Goal: Register for event/course

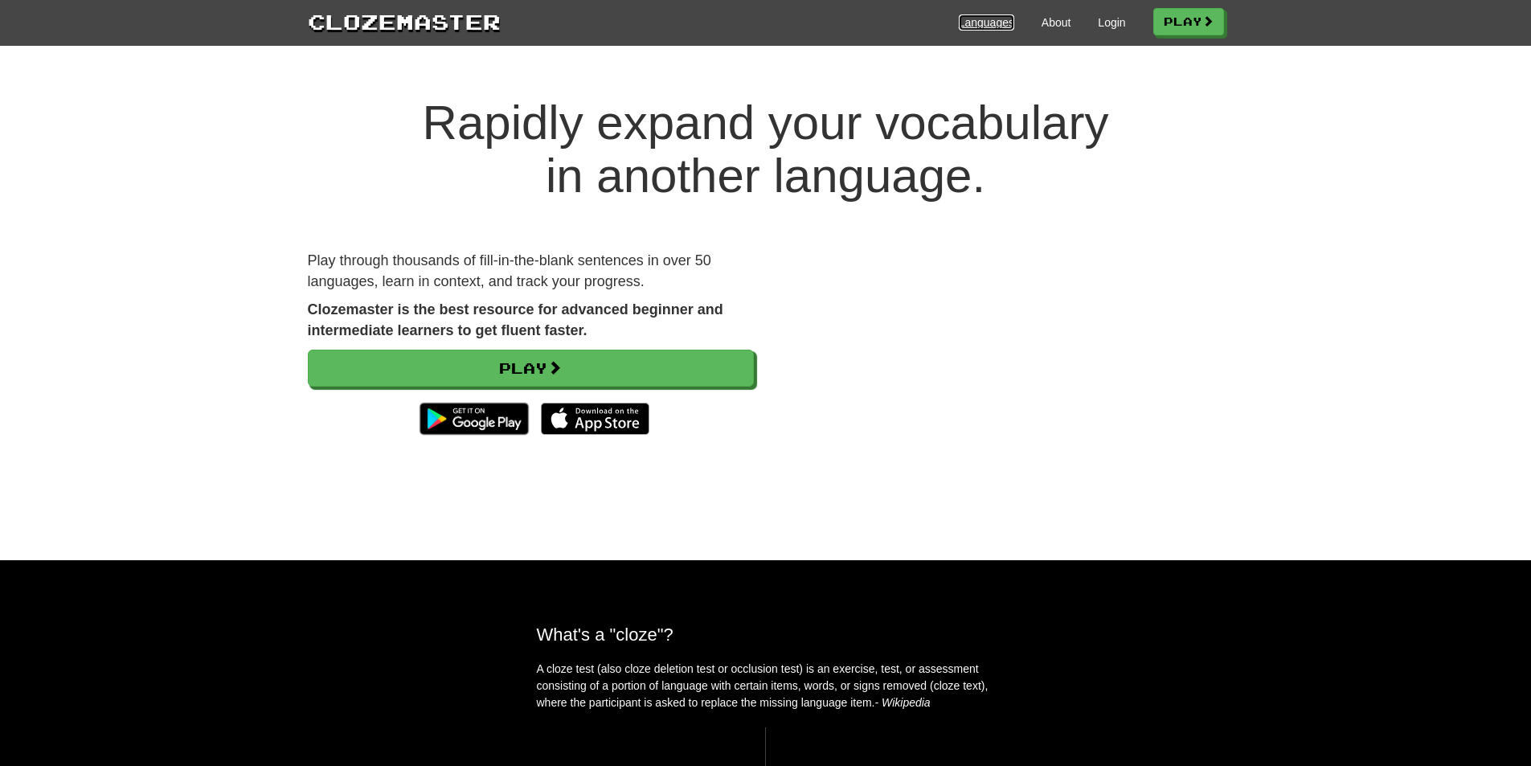
click at [977, 22] on link "Languages" at bounding box center [986, 22] width 55 height 16
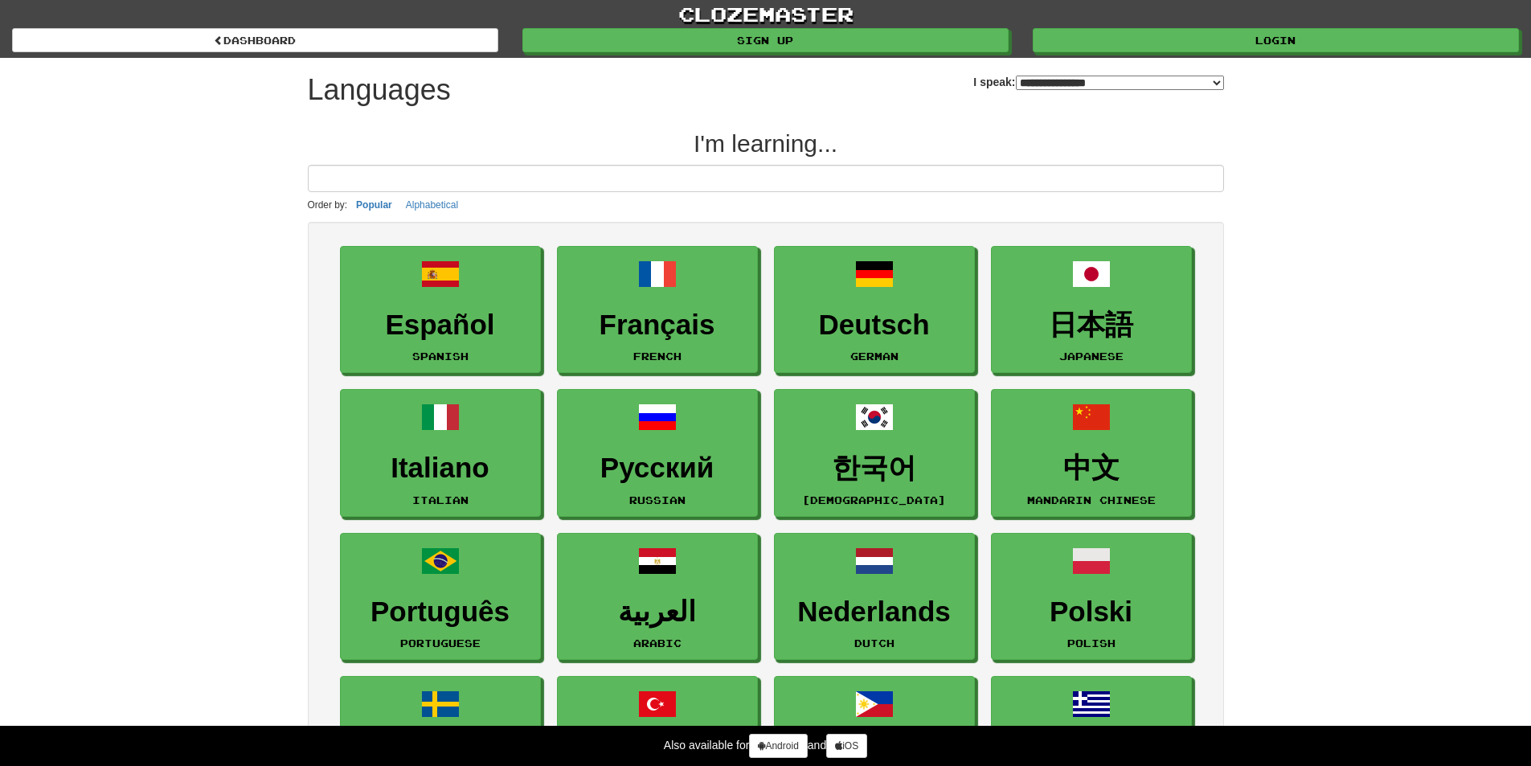
select select "*******"
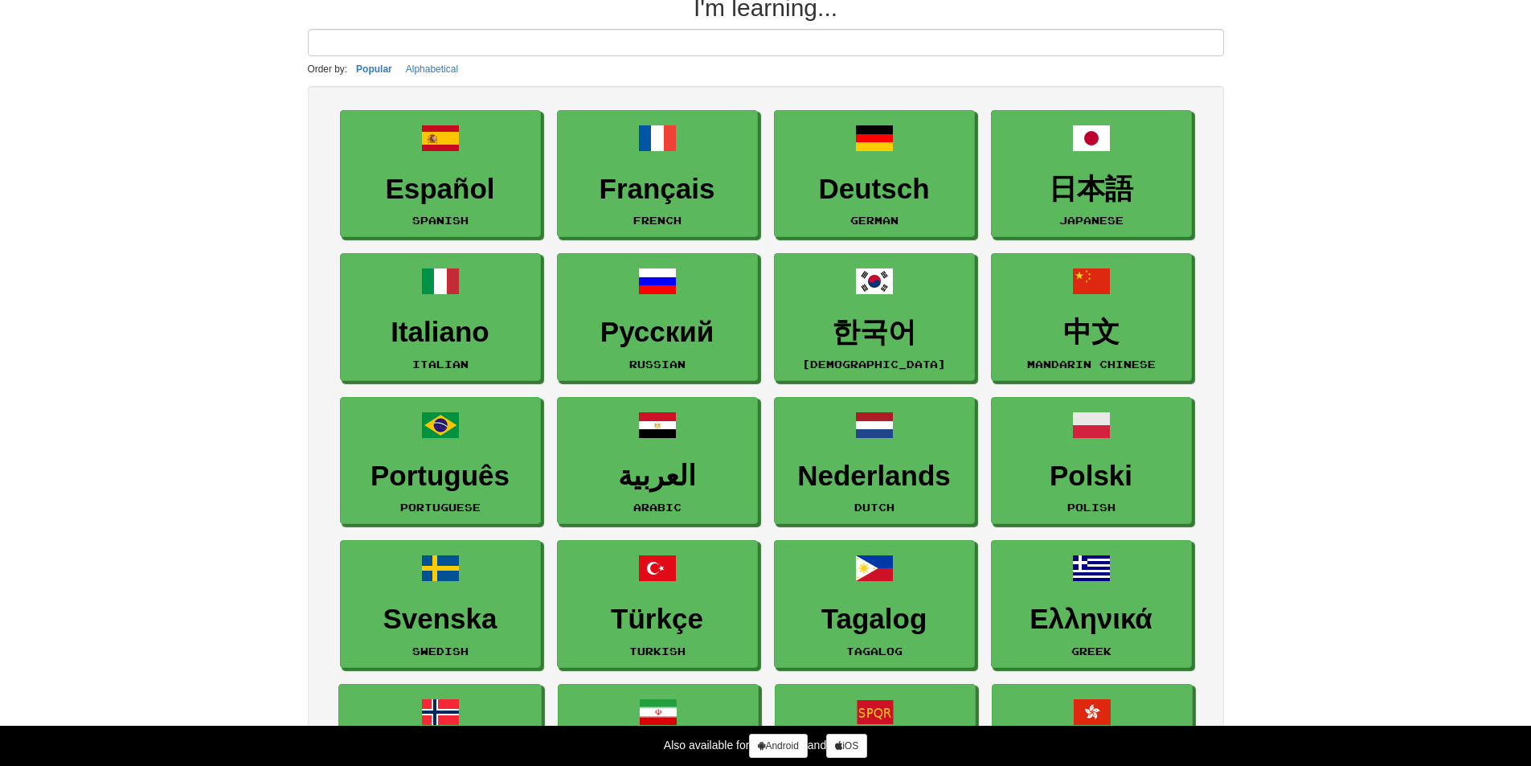
scroll to position [80, 0]
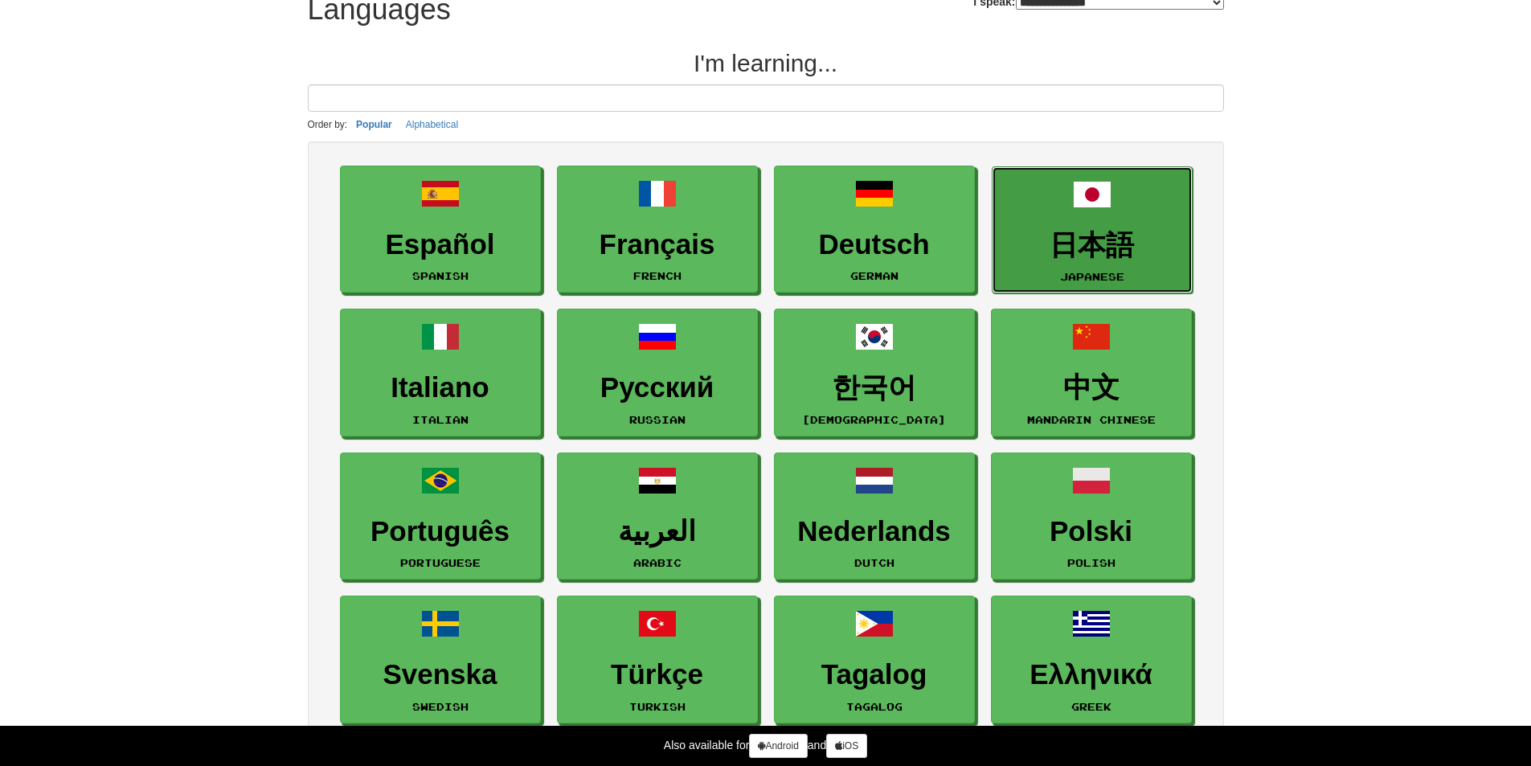
click at [1122, 238] on h3 "日本語" at bounding box center [1091, 245] width 183 height 31
